Goal: Browse casually: Explore the website without a specific task or goal

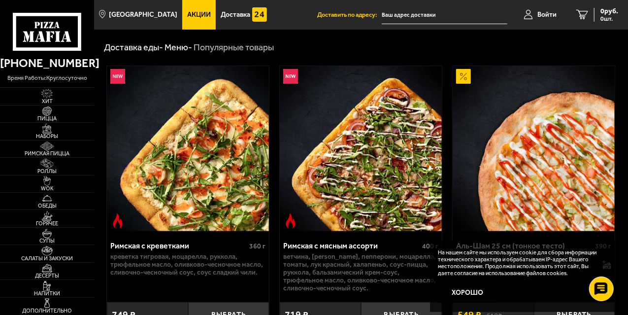
scroll to position [162, 0]
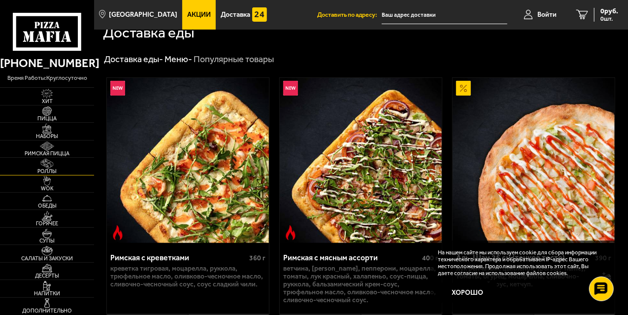
click at [56, 171] on span "Роллы" at bounding box center [47, 170] width 94 height 5
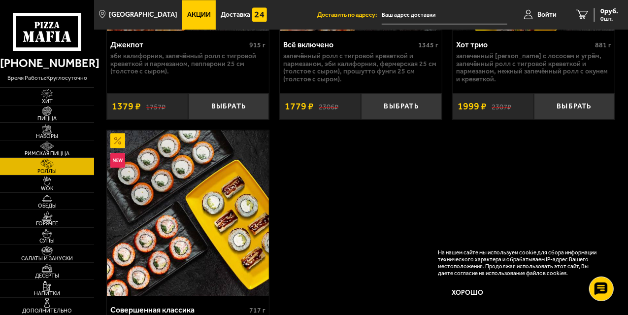
scroll to position [1297, 0]
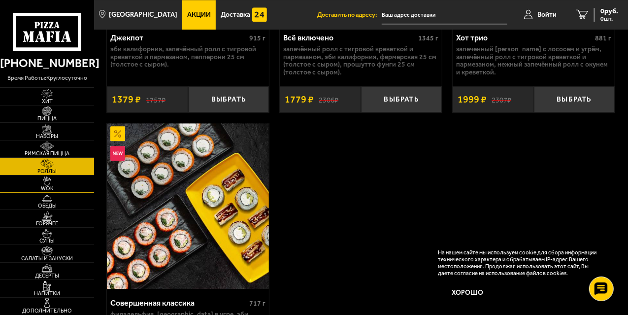
click at [63, 185] on link "WOK" at bounding box center [47, 183] width 94 height 17
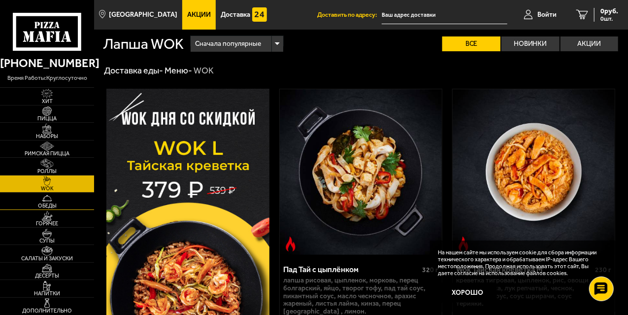
click at [59, 204] on span "Обеды" at bounding box center [47, 205] width 94 height 5
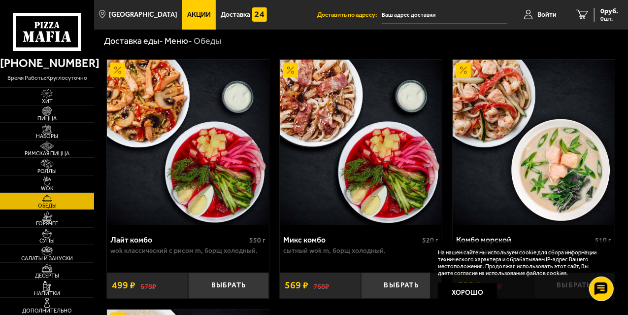
scroll to position [31, 0]
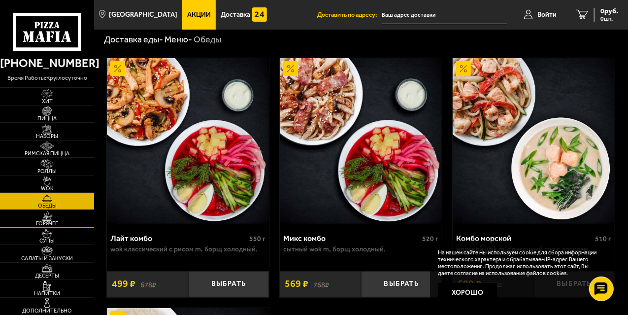
click at [53, 219] on img at bounding box center [46, 216] width 25 height 10
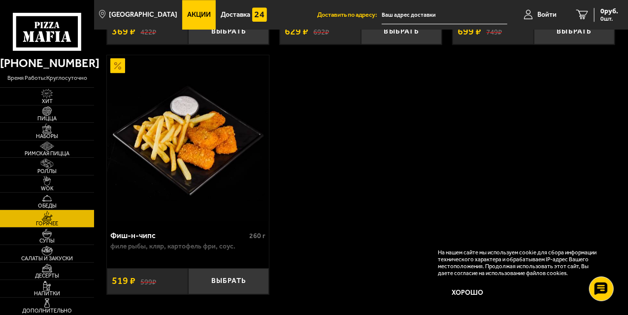
scroll to position [1415, 0]
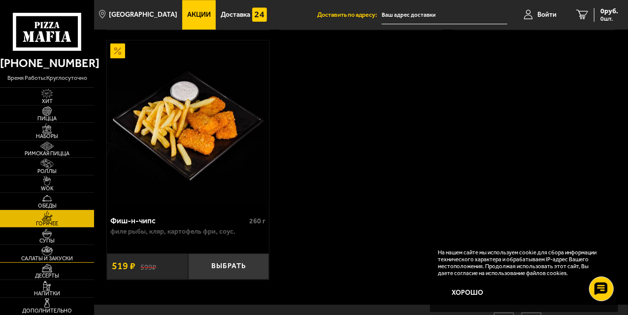
click at [60, 254] on link "Салаты и закуски" at bounding box center [47, 253] width 94 height 17
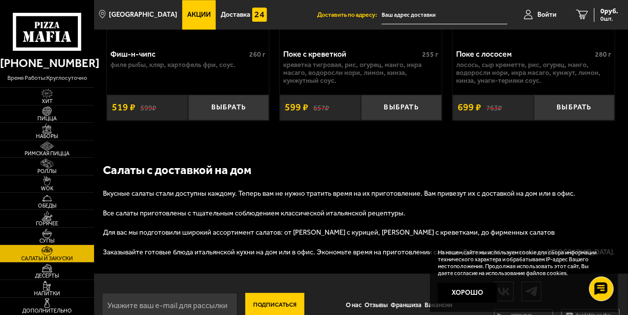
scroll to position [1361, 0]
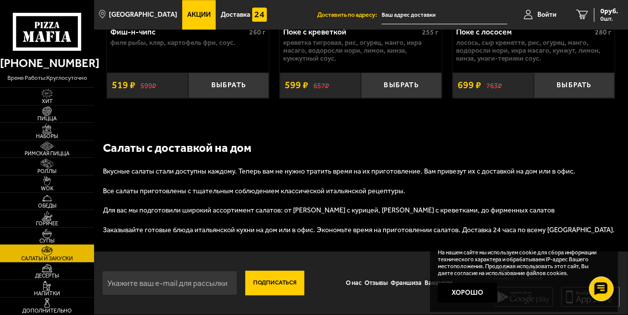
click at [55, 229] on img at bounding box center [46, 233] width 25 height 10
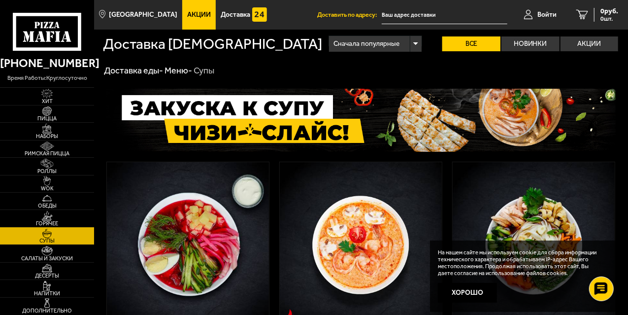
click at [52, 221] on span "Горячее" at bounding box center [47, 223] width 94 height 5
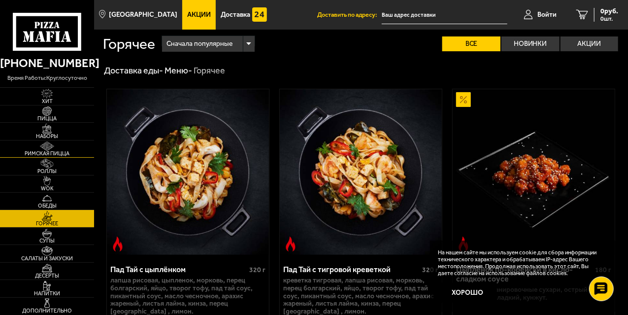
click at [57, 156] on span "Римская пицца" at bounding box center [47, 153] width 94 height 5
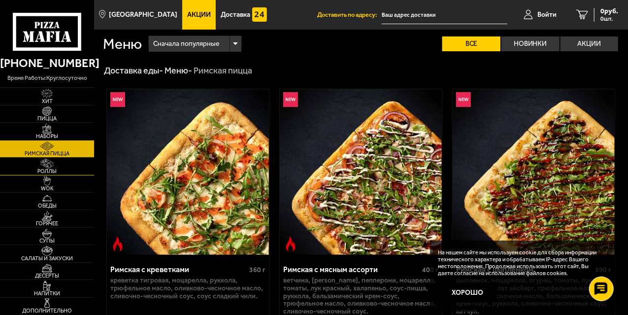
click at [57, 168] on img at bounding box center [46, 164] width 25 height 10
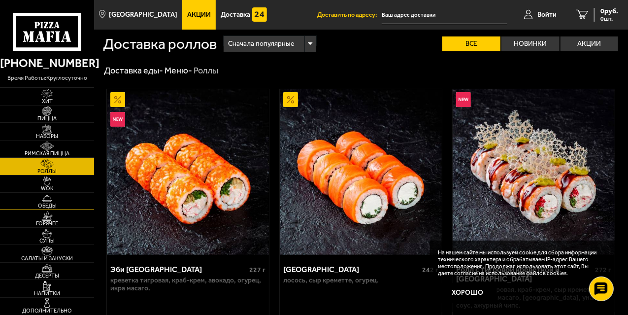
click at [43, 208] on span "Обеды" at bounding box center [47, 205] width 94 height 5
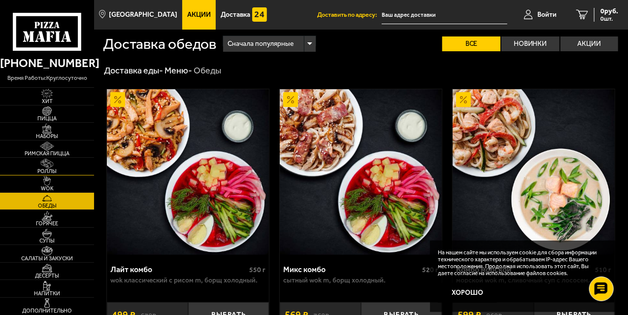
click at [61, 171] on span "Роллы" at bounding box center [47, 170] width 94 height 5
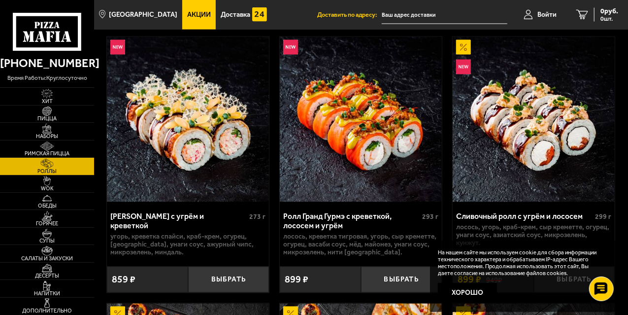
scroll to position [855, 0]
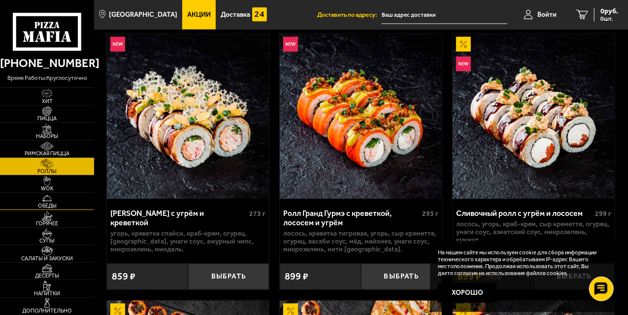
click at [50, 201] on img at bounding box center [46, 199] width 25 height 10
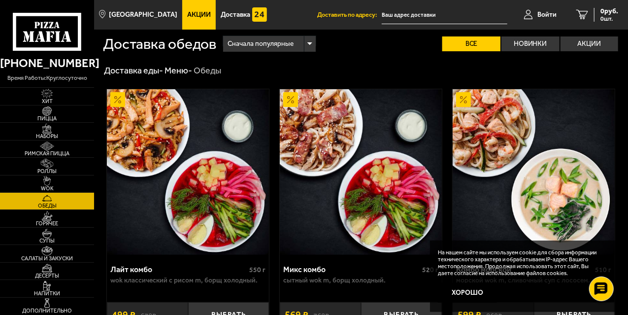
click at [610, 137] on img at bounding box center [534, 171] width 162 height 165
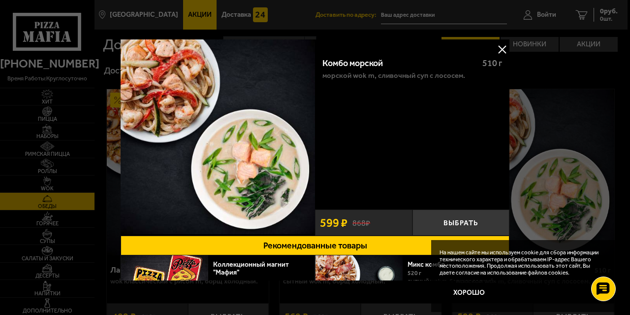
click at [501, 51] on button at bounding box center [502, 49] width 15 height 15
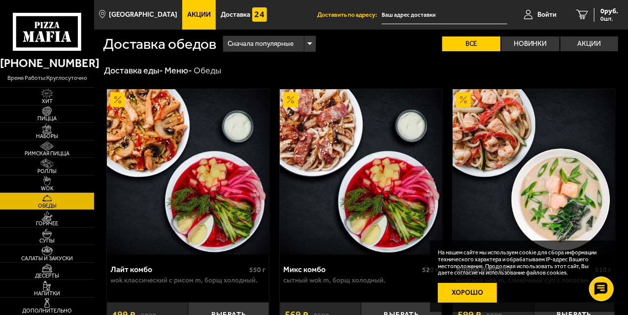
click at [469, 291] on button "Хорошо" at bounding box center [467, 293] width 59 height 20
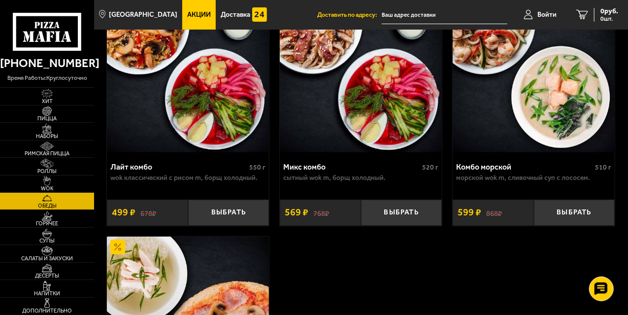
scroll to position [104, 0]
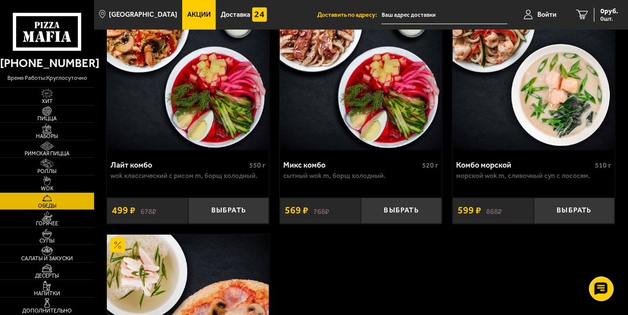
click at [115, 259] on img at bounding box center [188, 316] width 162 height 165
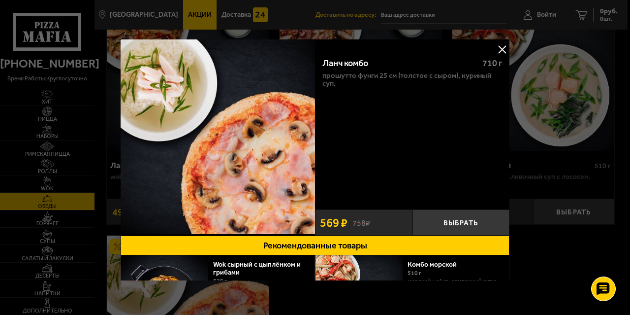
click at [51, 167] on div at bounding box center [315, 157] width 630 height 315
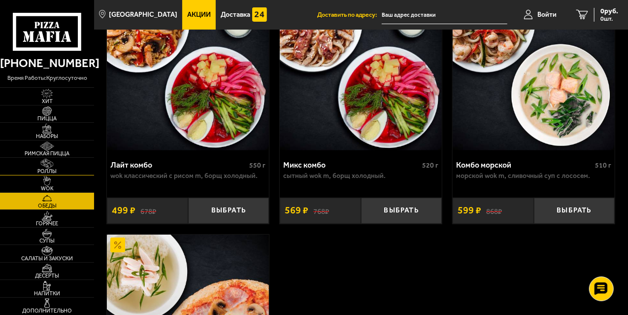
click at [49, 169] on span "Роллы" at bounding box center [47, 170] width 94 height 5
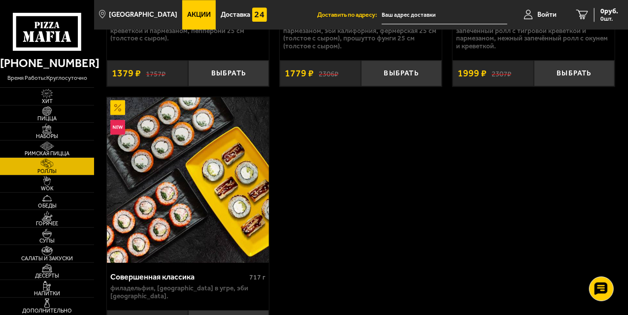
scroll to position [1527, 0]
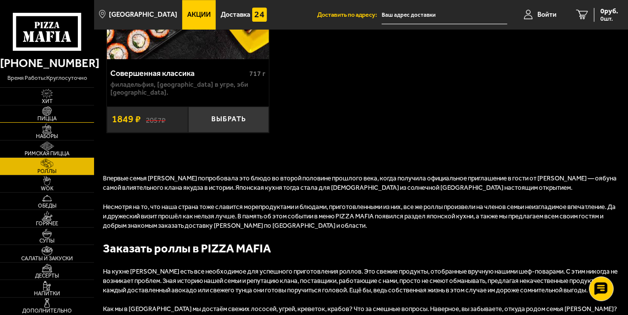
click at [48, 116] on span "Пицца" at bounding box center [47, 118] width 94 height 5
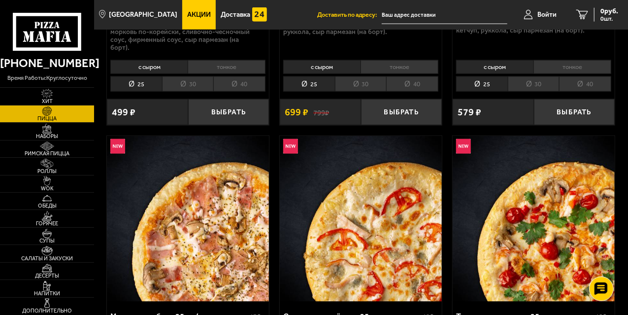
scroll to position [634, 0]
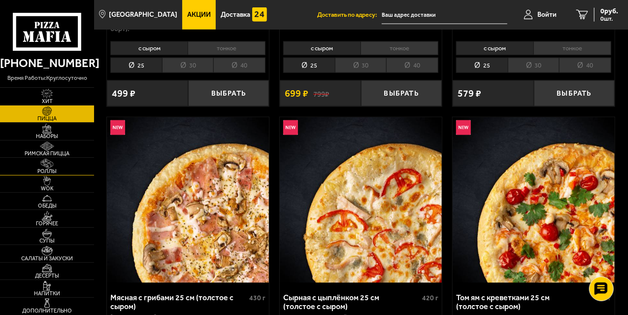
click at [54, 162] on img at bounding box center [46, 164] width 25 height 10
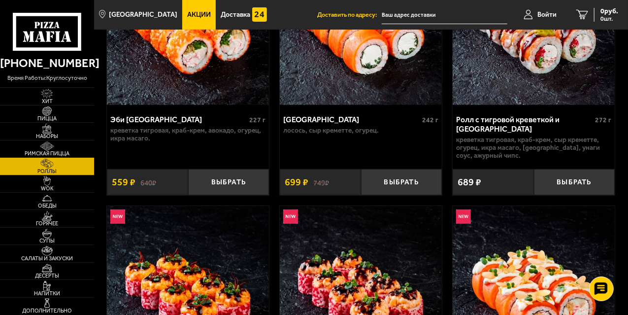
scroll to position [154, 0]
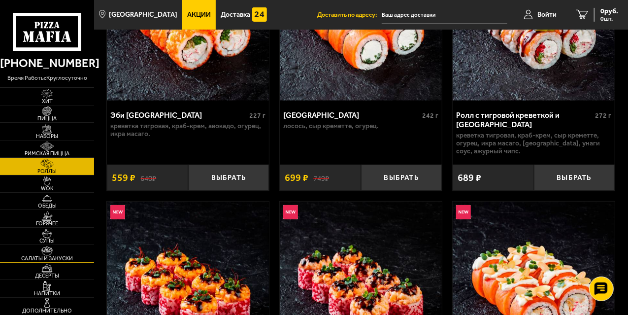
click at [57, 256] on span "Салаты и закуски" at bounding box center [47, 258] width 94 height 5
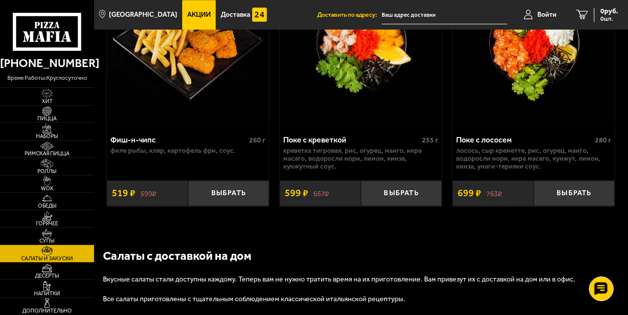
scroll to position [1235, 0]
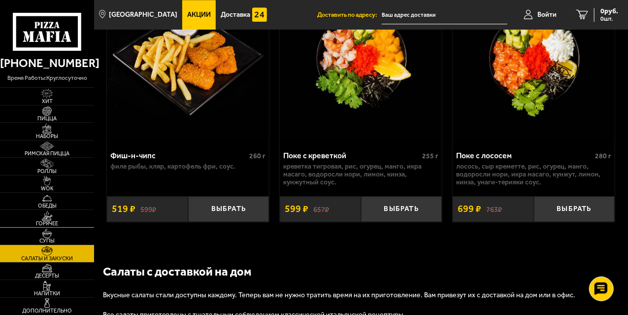
click at [53, 219] on img at bounding box center [46, 216] width 25 height 10
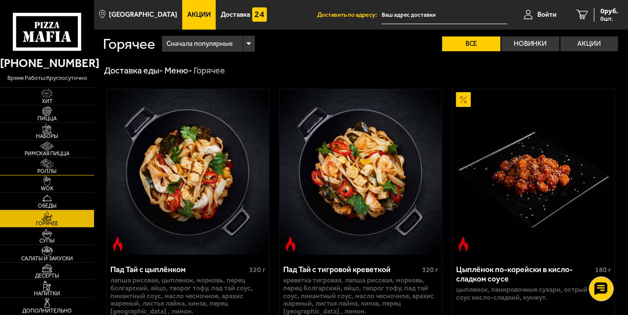
click at [50, 170] on span "Роллы" at bounding box center [47, 170] width 94 height 5
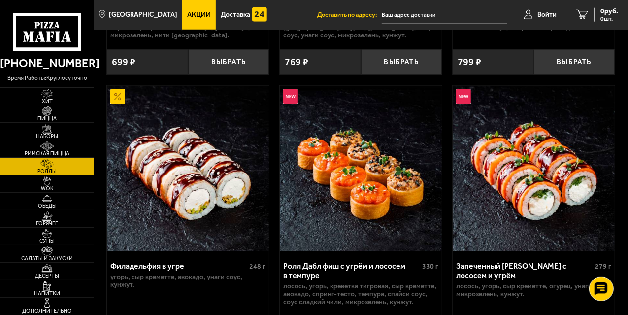
scroll to position [543, 0]
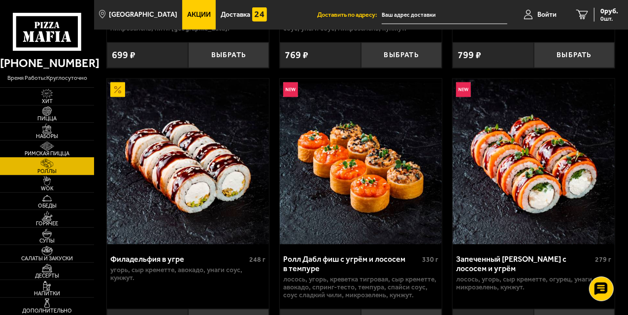
click at [52, 151] on span "Римская пицца" at bounding box center [47, 153] width 94 height 5
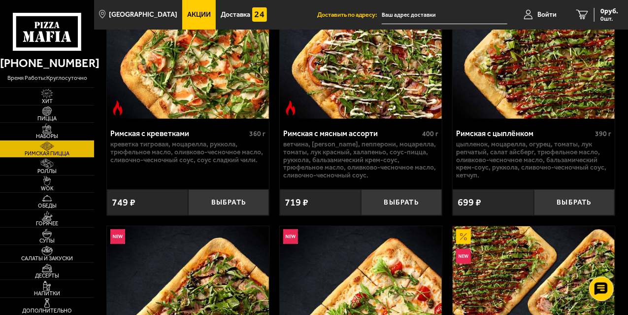
scroll to position [137, 0]
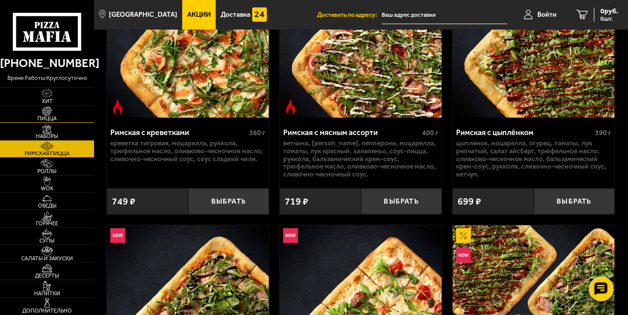
click at [49, 116] on span "Пицца" at bounding box center [47, 118] width 94 height 5
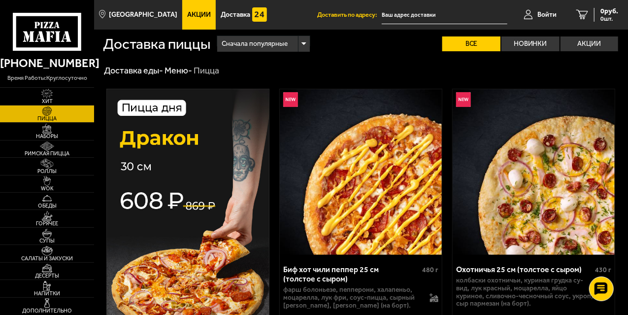
scroll to position [276, 0]
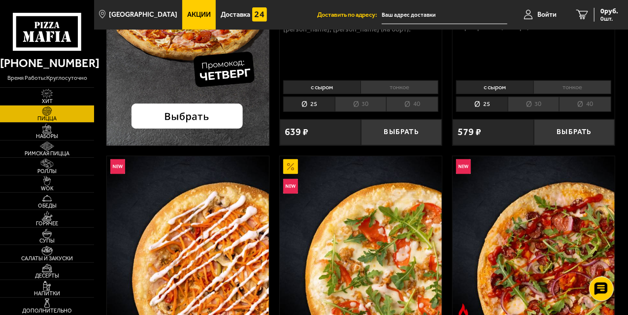
drag, startPoint x: 627, startPoint y: 35, endPoint x: 629, endPoint y: 65, distance: 29.6
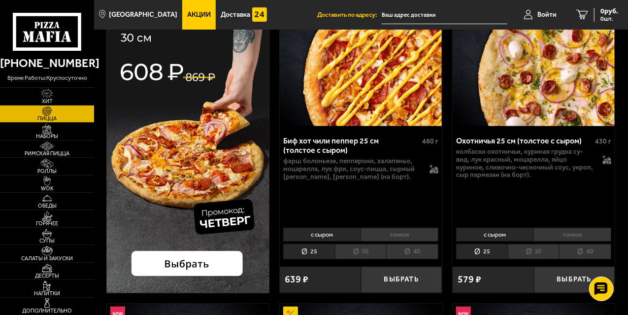
scroll to position [0, 0]
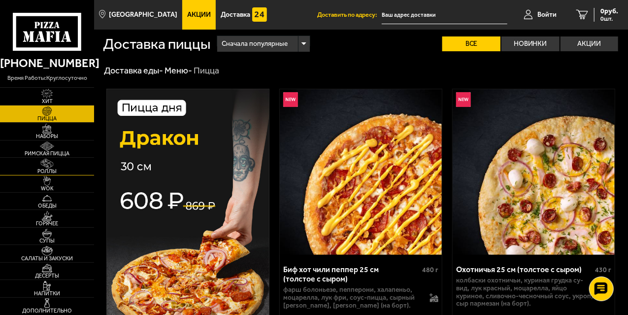
click at [48, 168] on span "Роллы" at bounding box center [47, 170] width 94 height 5
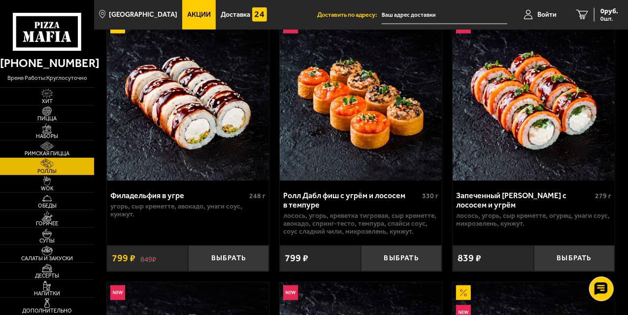
scroll to position [604, 0]
